Goal: Find specific page/section: Find specific page/section

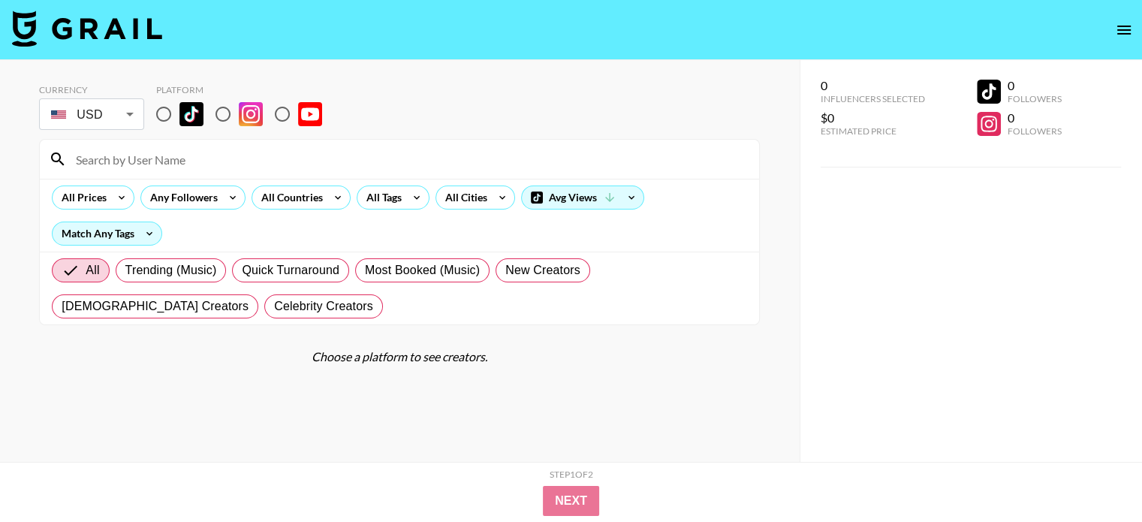
click at [224, 113] on input "radio" at bounding box center [223, 114] width 32 height 32
radio input "true"
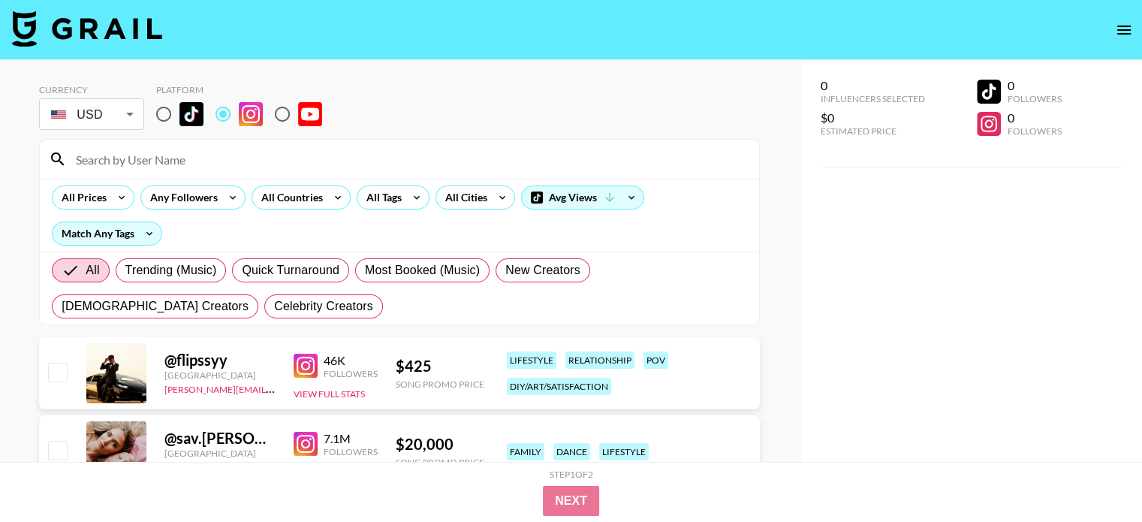
click at [520, 140] on div at bounding box center [400, 159] width 720 height 39
click at [223, 153] on input at bounding box center [408, 159] width 683 height 24
click at [117, 155] on input at bounding box center [408, 159] width 683 height 24
paste input "thegoodrichwife"
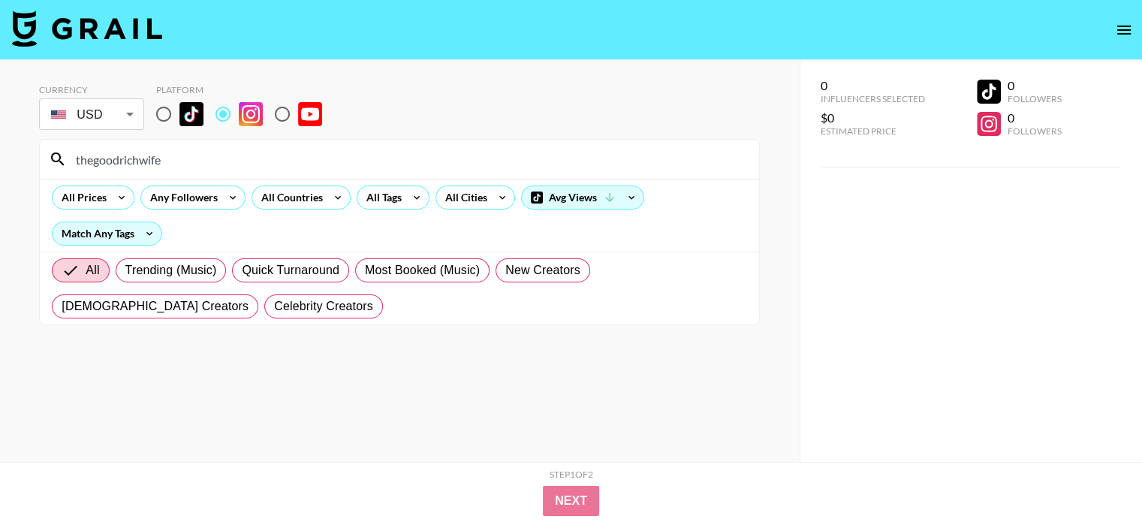
click at [288, 150] on input "thegoodrichwife" at bounding box center [408, 159] width 683 height 24
paste input "rachelleviss"
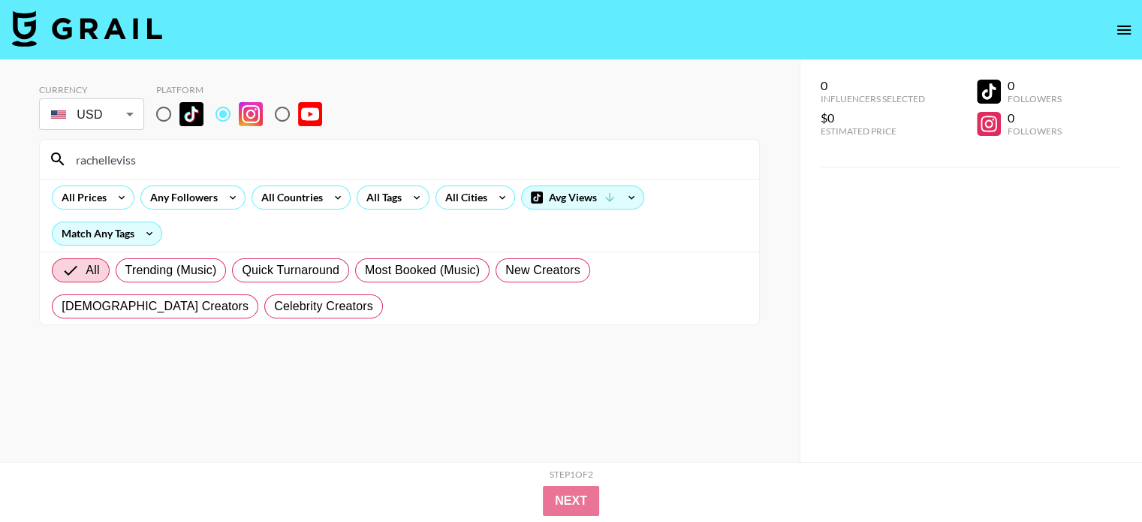
click at [349, 157] on input "rachelleviss" at bounding box center [408, 159] width 683 height 24
paste input "threadandsprout"
click at [239, 161] on input "threadandsprout" at bounding box center [408, 159] width 683 height 24
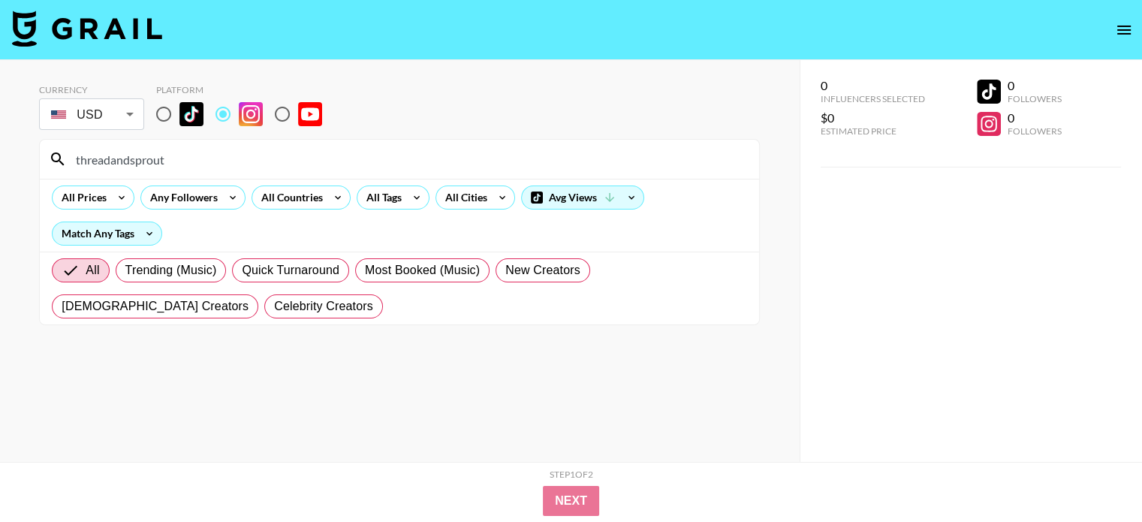
click at [239, 161] on input "threadandsprout" at bounding box center [408, 159] width 683 height 24
paste input "ift_bee"
click at [267, 154] on input "thrift_bee" at bounding box center [408, 159] width 683 height 24
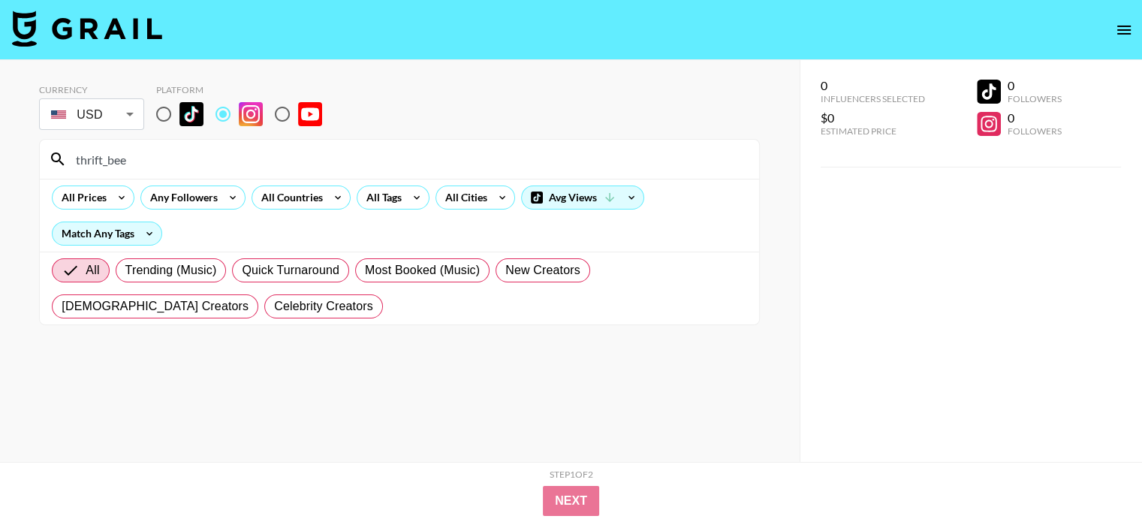
click at [267, 154] on input "thrift_bee" at bounding box center [408, 159] width 683 height 24
paste input "leevosburgh"
click at [203, 156] on input "leevosburgh" at bounding box center [408, 159] width 683 height 24
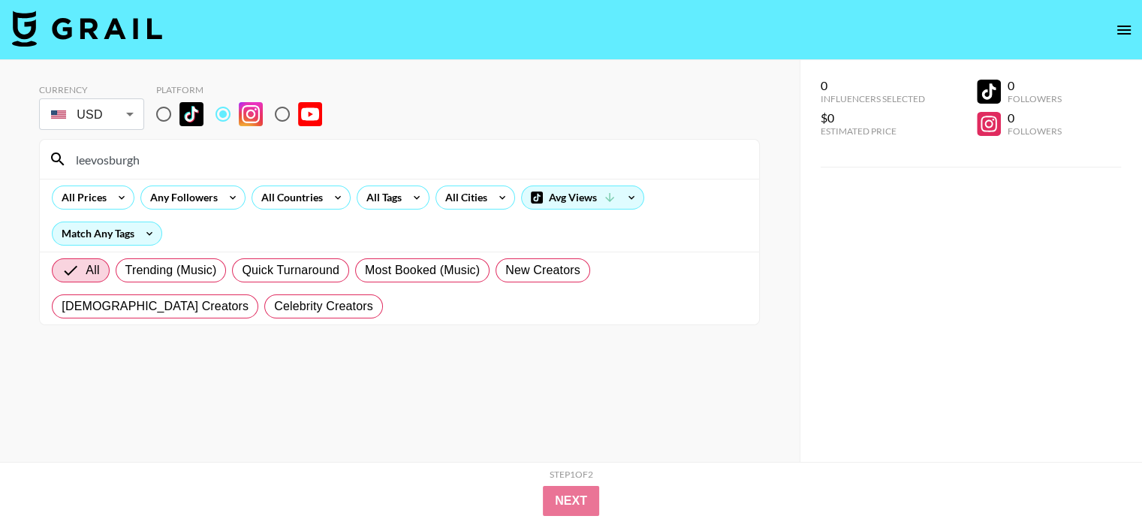
paste input "shirin.altsohn"
click at [186, 156] on input "shirin.altsohn" at bounding box center [408, 159] width 683 height 24
click at [185, 156] on input "shirin.altsohn" at bounding box center [408, 159] width 683 height 24
paste input "aracovey"
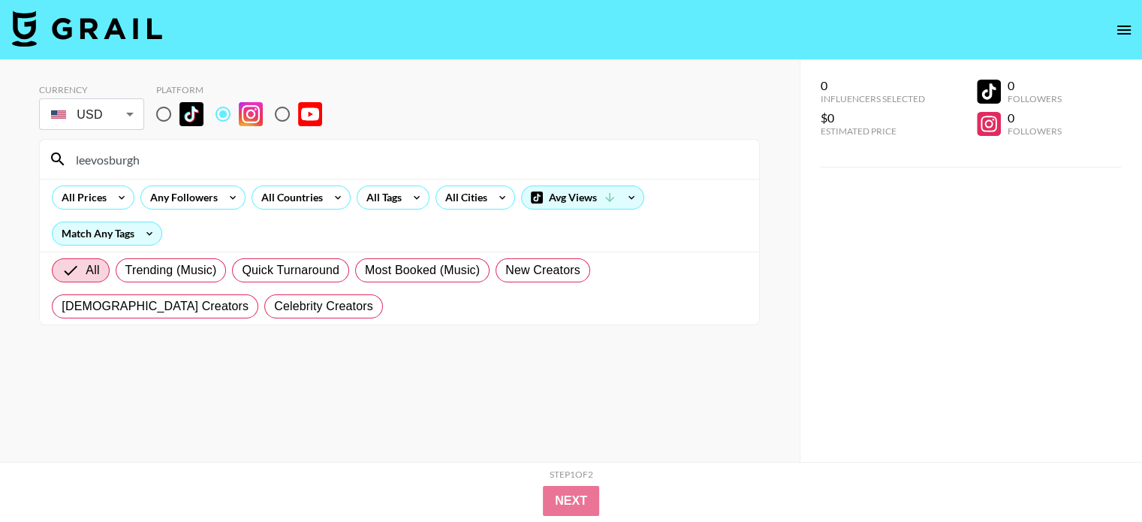
paste input "shirinatra"
click at [254, 154] on input "shirinatra" at bounding box center [408, 159] width 683 height 24
paste input "nack_jicholson"
click at [322, 155] on input "nack_jicholson" at bounding box center [408, 159] width 683 height 24
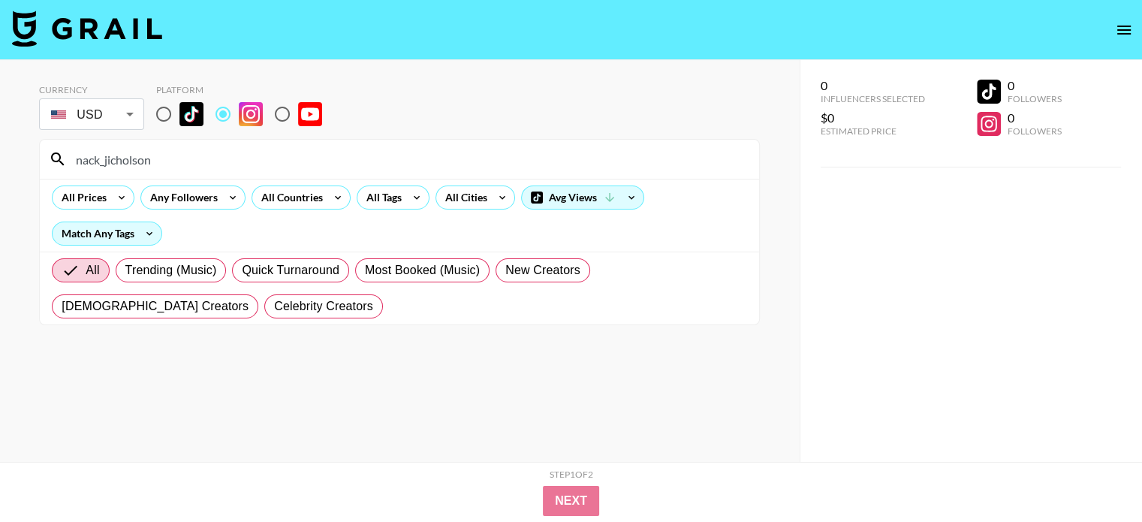
click at [322, 155] on input "nack_jicholson" at bounding box center [408, 159] width 683 height 24
paste input "sourdoughsparrow"
click at [196, 166] on input "sourdoughsparrow" at bounding box center [408, 159] width 683 height 24
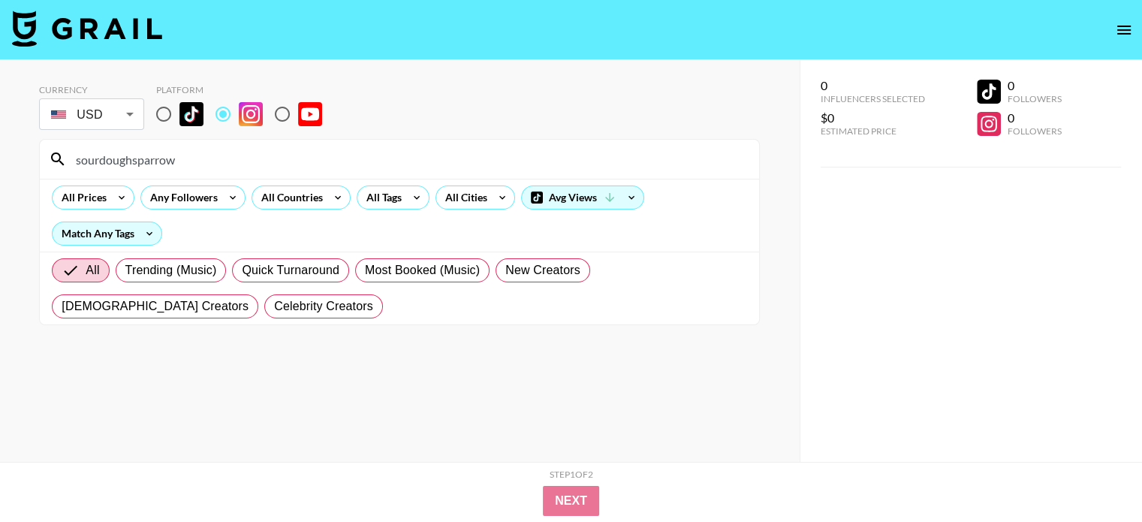
click at [196, 166] on input "sourdoughsparrow" at bounding box center [408, 159] width 683 height 24
paste input "arahshabacon"
click at [233, 165] on input "sarahshabacon" at bounding box center [408, 159] width 683 height 24
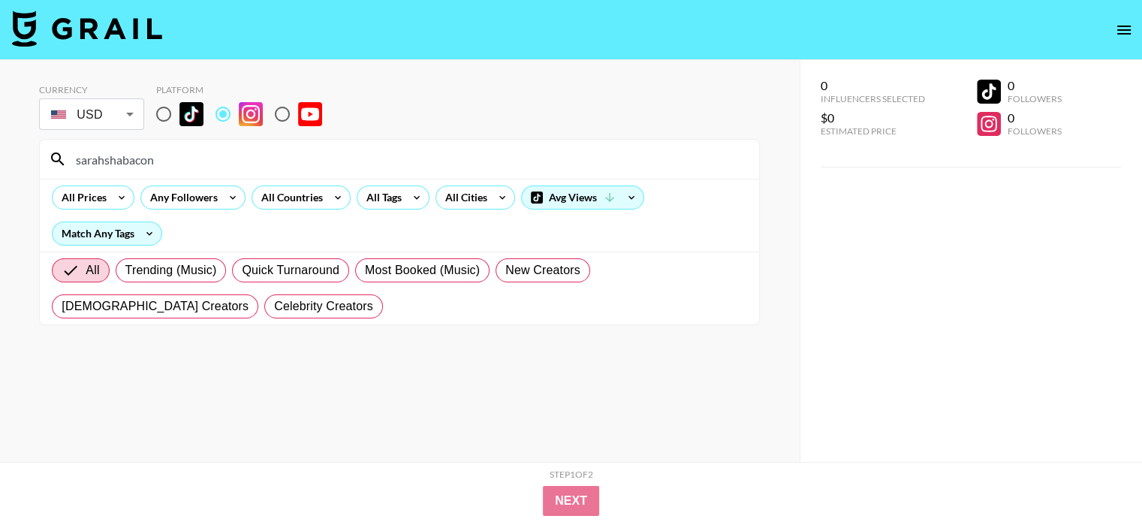
paste input "tremont_home"
click at [246, 155] on input "tremont_home" at bounding box center [408, 159] width 683 height 24
paste input "sincerelyjules"
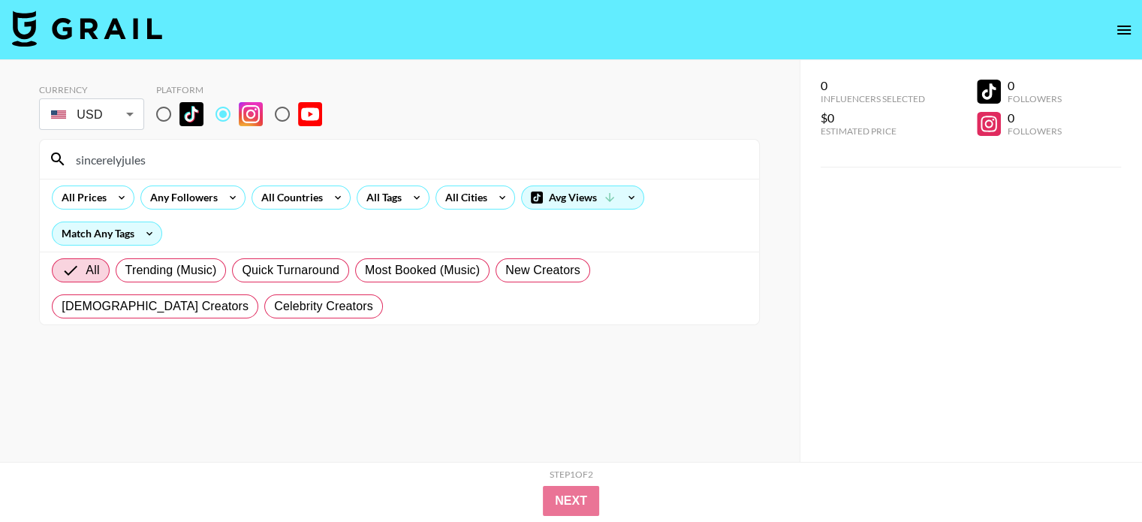
click at [206, 158] on input "sincerelyjules" at bounding box center [408, 159] width 683 height 24
paste input "rachelsaundersceramic"
click at [373, 161] on input "rachelsaundersceramics" at bounding box center [408, 159] width 683 height 24
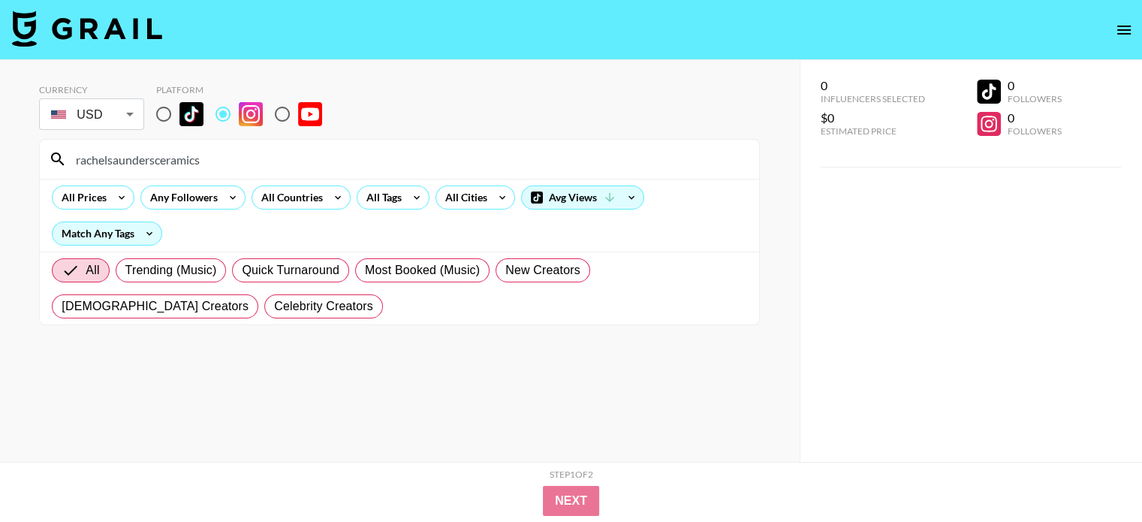
click at [373, 161] on input "rachelsaundersceramics" at bounding box center [408, 159] width 683 height 24
paste input "taylornicolehayden"
click at [266, 160] on input "taylornicolehayden" at bounding box center [408, 159] width 683 height 24
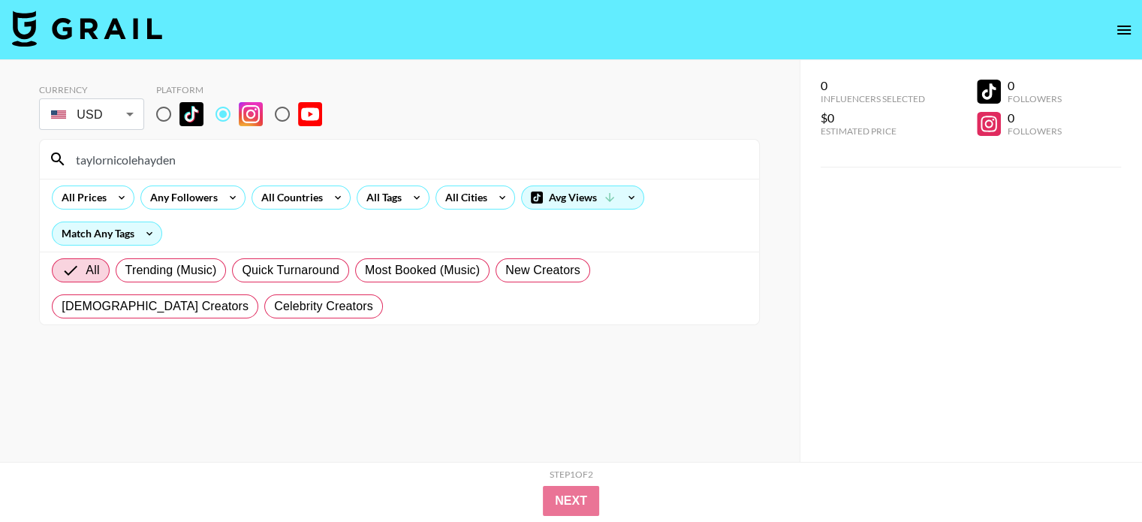
paste input "earthyandy"
click at [216, 152] on input "earthyandy" at bounding box center [408, 159] width 683 height 24
paste input "milyoberg"
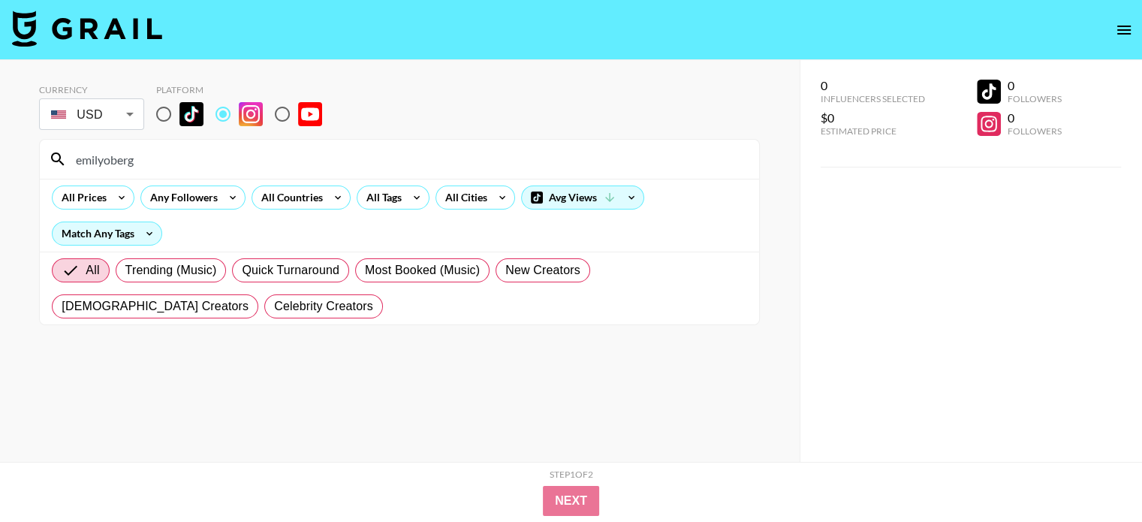
click at [364, 155] on input "emilyoberg" at bounding box center [408, 159] width 683 height 24
paste input "natwinter_"
click at [270, 168] on input "natwinter_" at bounding box center [408, 159] width 683 height 24
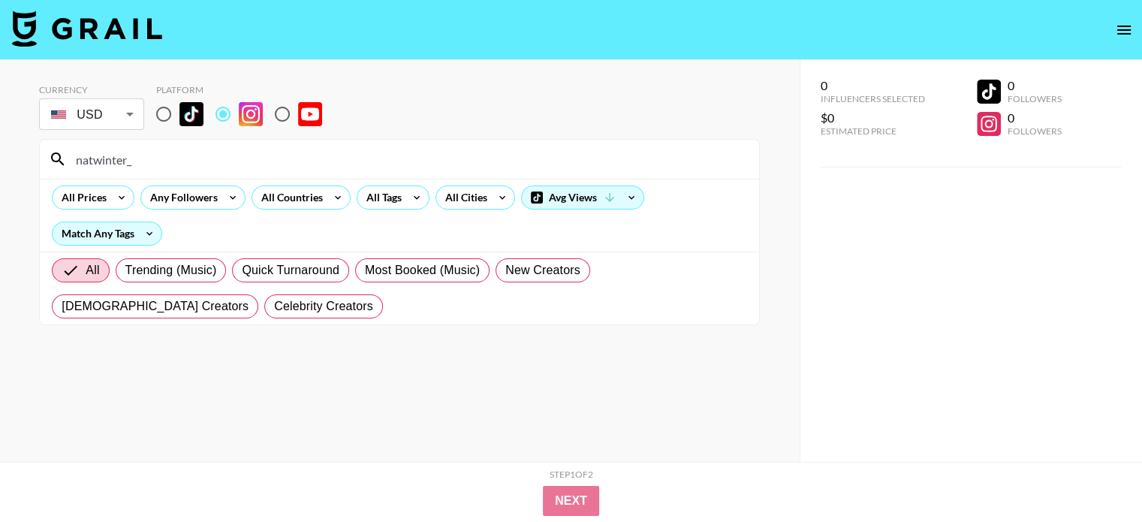
click at [270, 168] on input "natwinter_" at bounding box center [408, 159] width 683 height 24
paste input "vivthemole"
click at [303, 158] on input "vivthemole" at bounding box center [408, 159] width 683 height 24
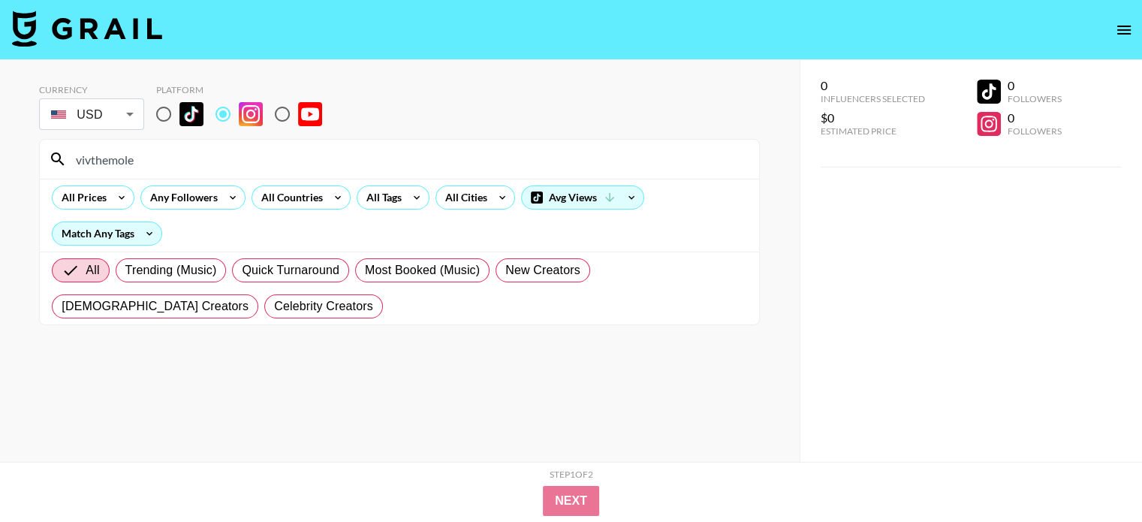
paste input "ctorier"
type input "victorier"
